Goal: Information Seeking & Learning: Learn about a topic

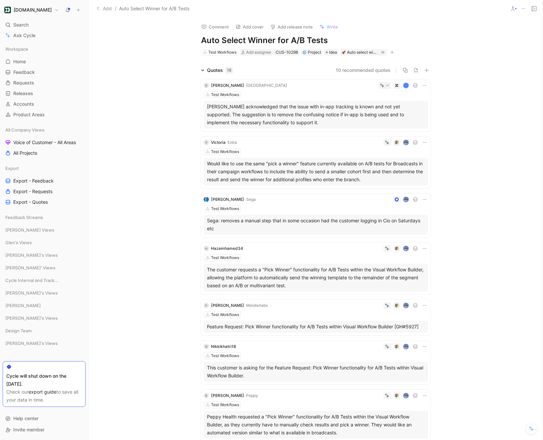
click at [326, 25] on span "Write" at bounding box center [331, 27] width 11 height 6
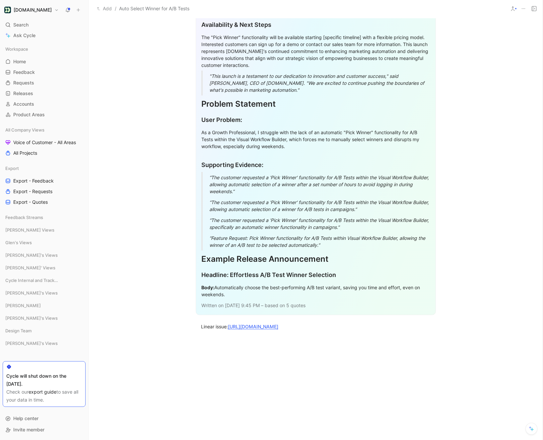
scroll to position [1678, 0]
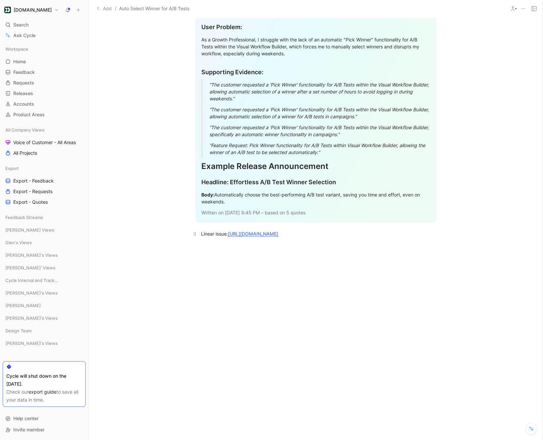
click at [318, 231] on div "Linear issue: [URL][DOMAIN_NAME]" at bounding box center [315, 233] width 229 height 7
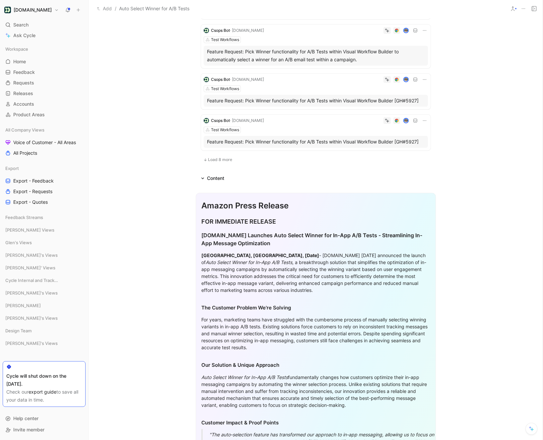
scroll to position [265, 0]
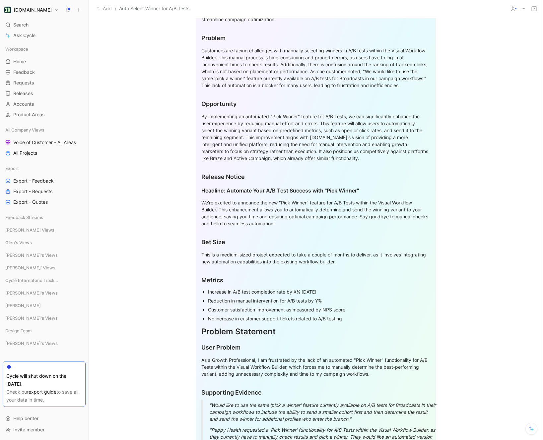
scroll to position [557, 0]
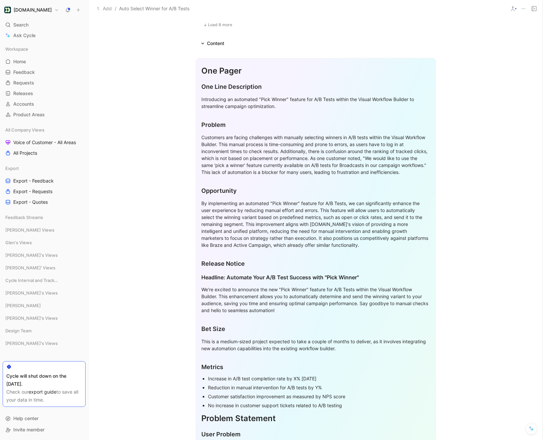
click at [252, 104] on div "Introducing an automated "Pick Winner" feature for A/B Tests within the Visual …" at bounding box center [315, 103] width 229 height 14
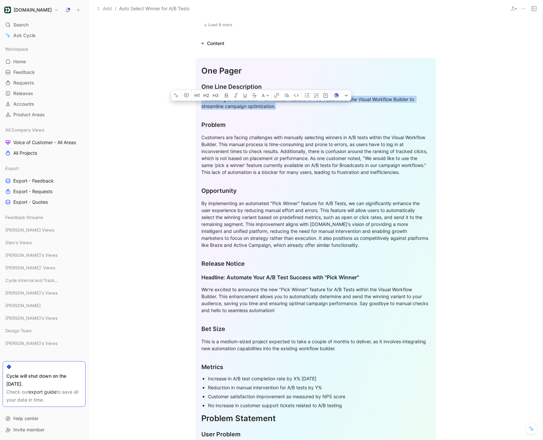
click at [252, 104] on div "Introducing an automated "Pick Winner" feature for A/B Tests within the Visual …" at bounding box center [315, 103] width 229 height 14
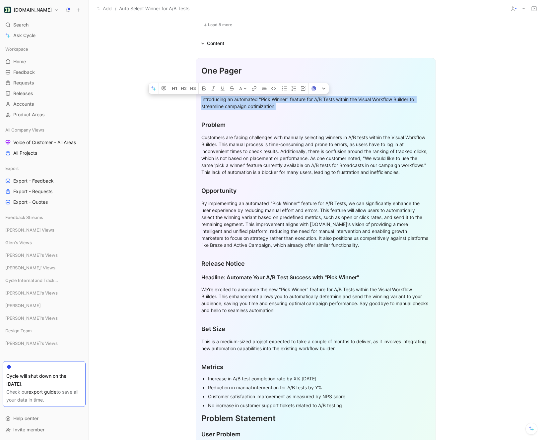
copy div "Introducing an automated "Pick Winner" feature for A/B Tests within the Visual …"
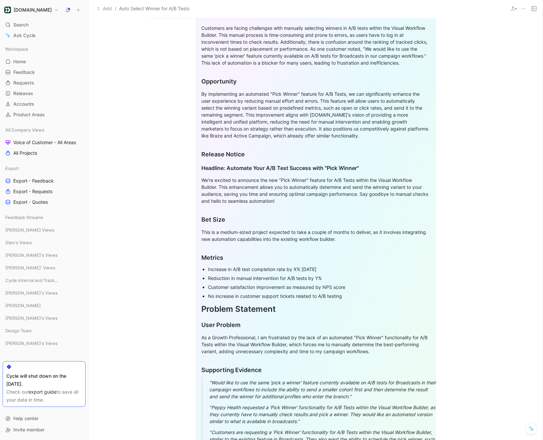
scroll to position [675, 0]
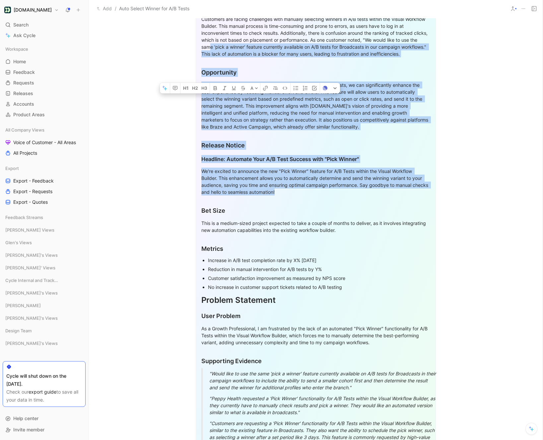
drag, startPoint x: 291, startPoint y: 194, endPoint x: 219, endPoint y: 47, distance: 164.1
click at [219, 47] on div "One Pager One Line Description Introducing an automated "Pick Winner" feature f…" at bounding box center [316, 229] width 240 height 578
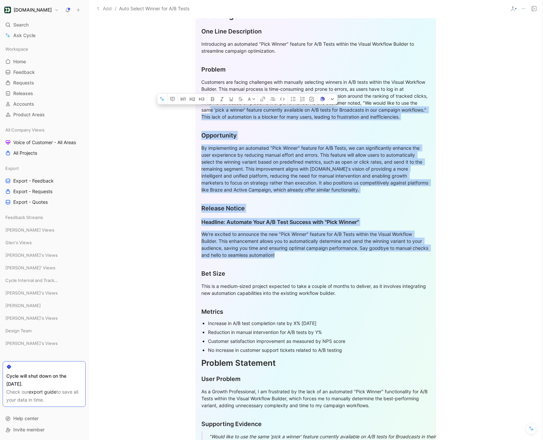
scroll to position [601, 0]
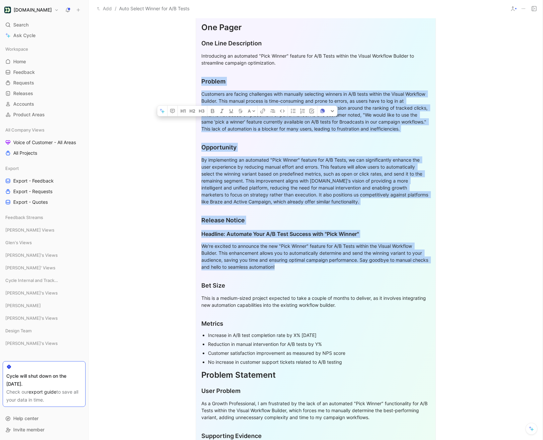
click at [201, 82] on div "Problem" at bounding box center [315, 81] width 229 height 9
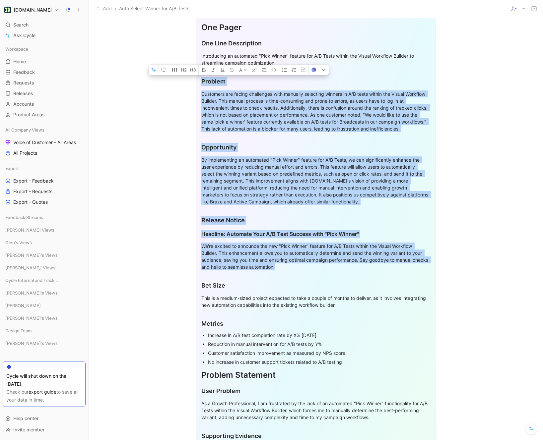
copy div "Problem Customers are facing challenges with manually selecting winners in A/B …"
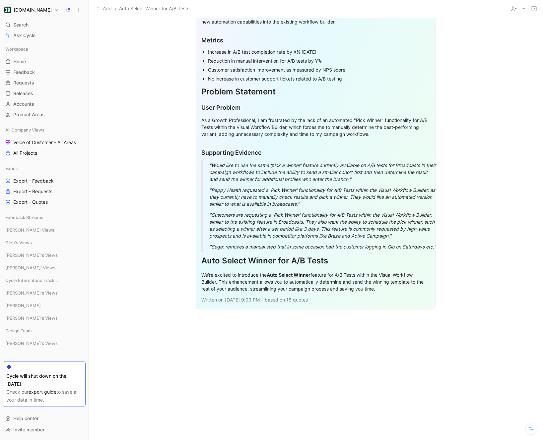
scroll to position [895, 0]
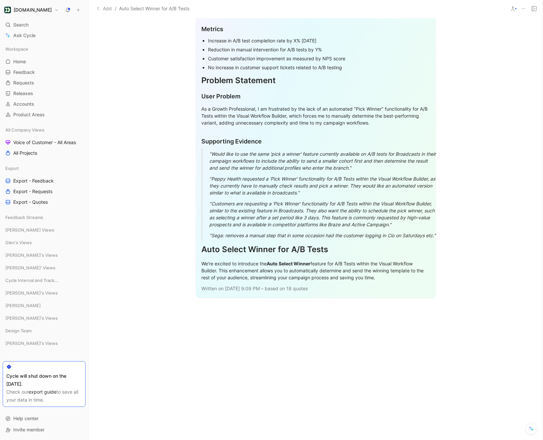
click at [231, 325] on div at bounding box center [315, 387] width 454 height 132
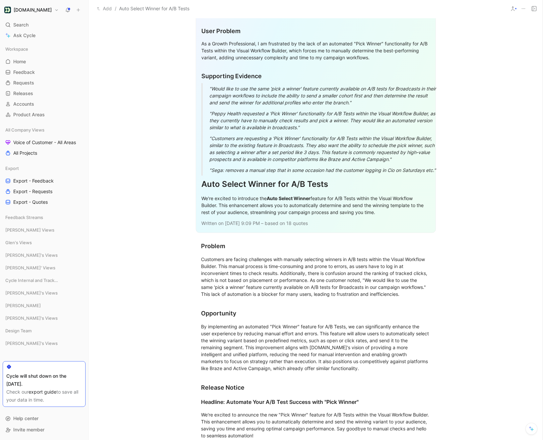
scroll to position [927, 0]
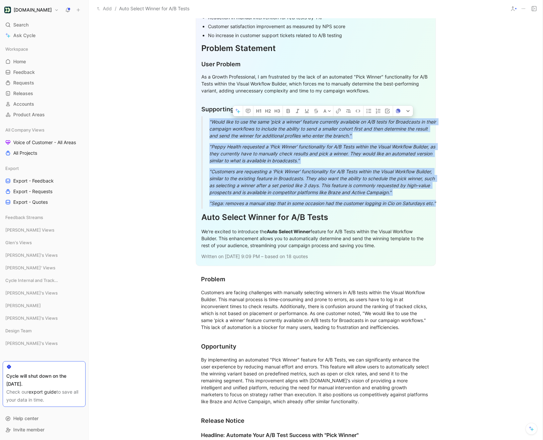
drag, startPoint x: 440, startPoint y: 203, endPoint x: 200, endPoint y: 119, distance: 255.1
copy div ""Would like to use the same 'pick a winner' feature currently available on A/B …"
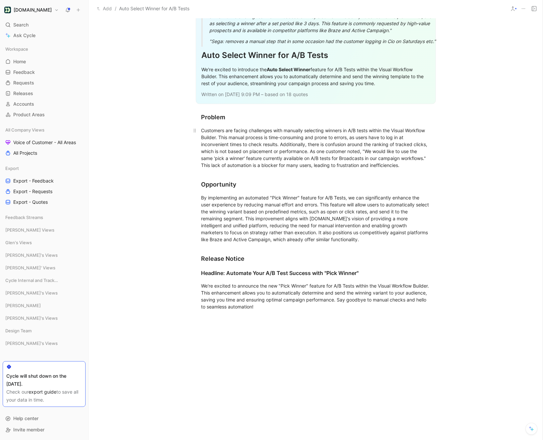
click at [429, 167] on div "Customers are facing challenges with manually selecting winners in A/B tests wi…" at bounding box center [315, 148] width 229 height 42
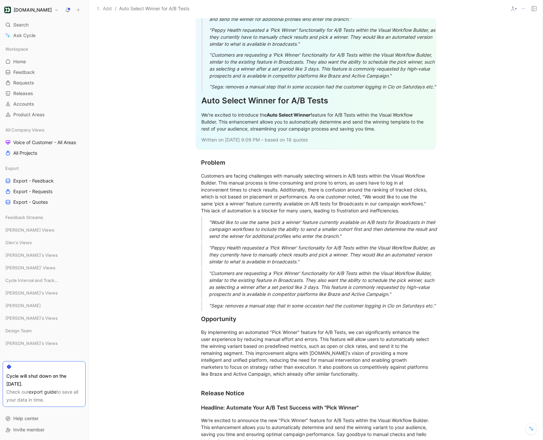
scroll to position [989, 0]
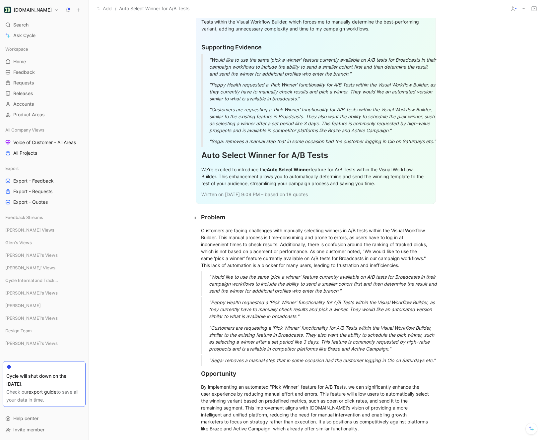
click at [199, 215] on h2 "Problem" at bounding box center [315, 217] width 255 height 14
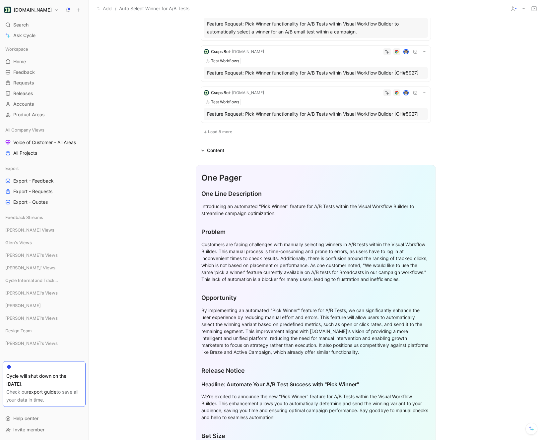
scroll to position [431, 0]
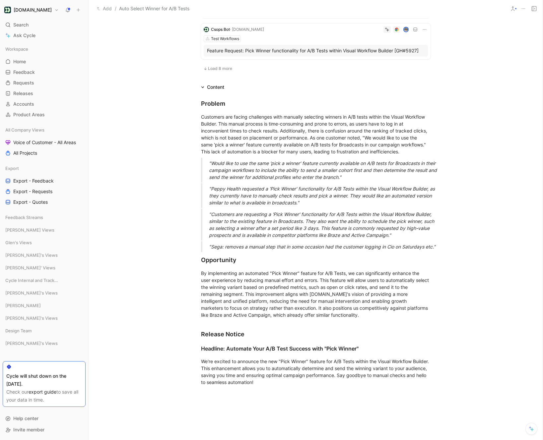
scroll to position [0, 0]
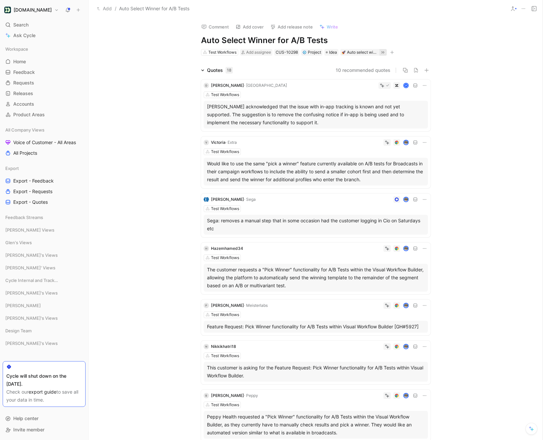
click at [385, 51] on icon at bounding box center [382, 52] width 5 height 5
